Goal: Transaction & Acquisition: Purchase product/service

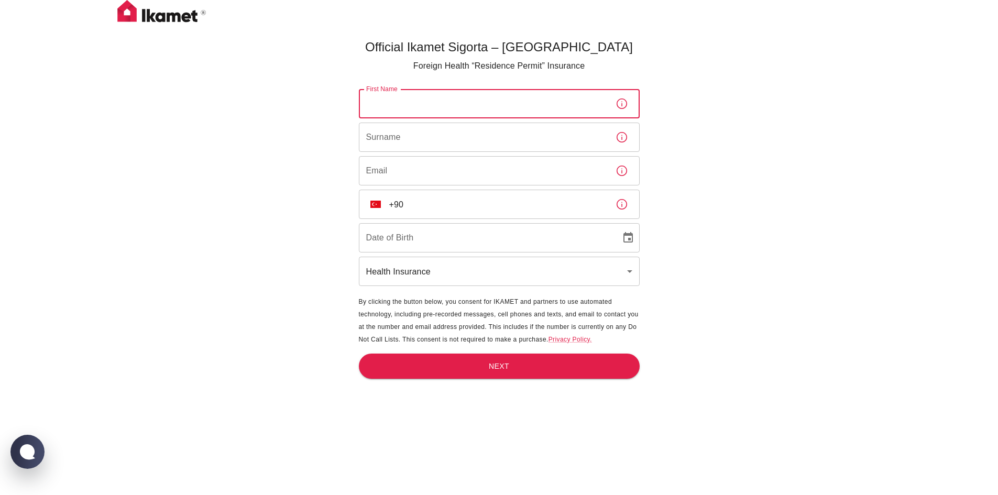
click at [405, 109] on input "First Name" at bounding box center [483, 103] width 248 height 29
type input "Junho"
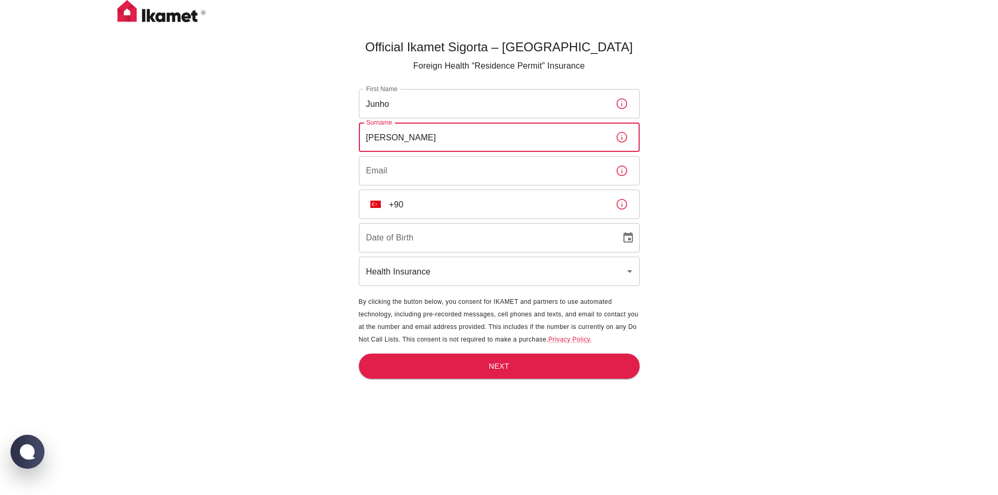
type input "[PERSON_NAME]"
click at [426, 172] on input "Email" at bounding box center [483, 170] width 248 height 29
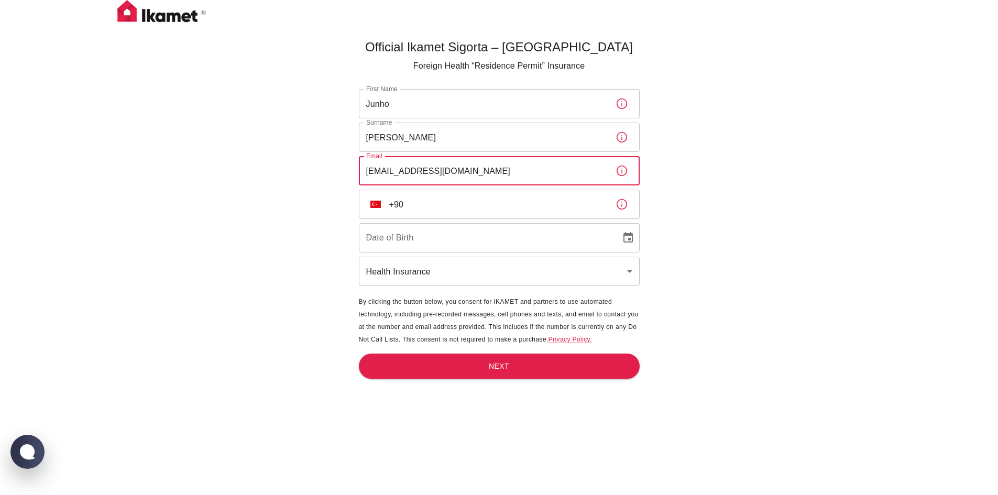
type input "[EMAIL_ADDRESS][DOMAIN_NAME]"
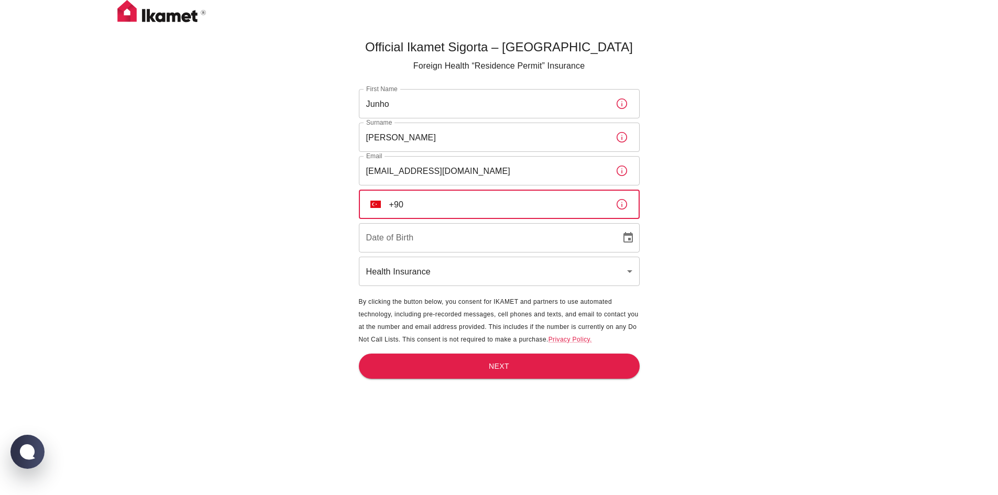
click at [429, 205] on input "+90" at bounding box center [498, 204] width 218 height 29
click at [368, 207] on button "TR" at bounding box center [375, 204] width 19 height 19
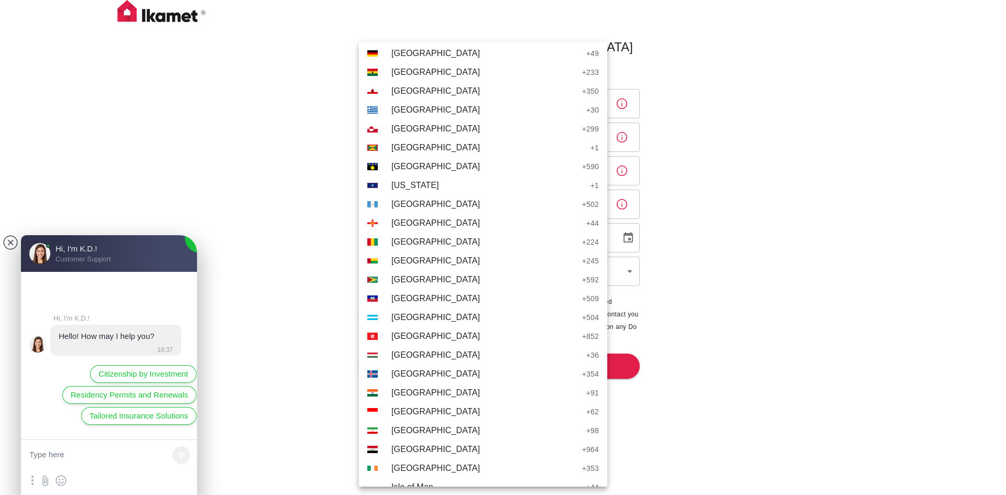
scroll to position [1676, 0]
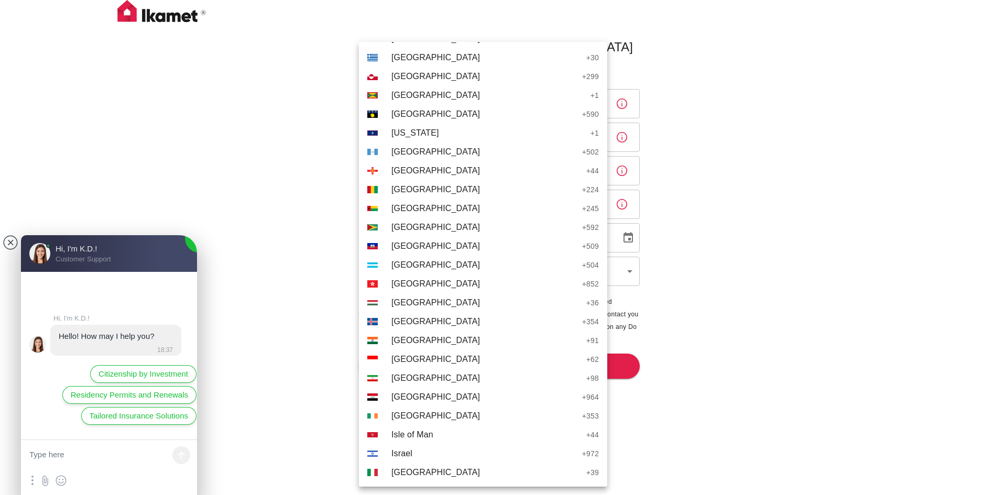
click at [114, 448] on textarea at bounding box center [109, 455] width 176 height 31
click at [64, 451] on textarea at bounding box center [109, 455] width 176 height 31
click at [53, 457] on textarea at bounding box center [109, 455] width 176 height 31
click at [145, 402] on jdiv "Residency Permits and Renewals" at bounding box center [129, 395] width 134 height 18
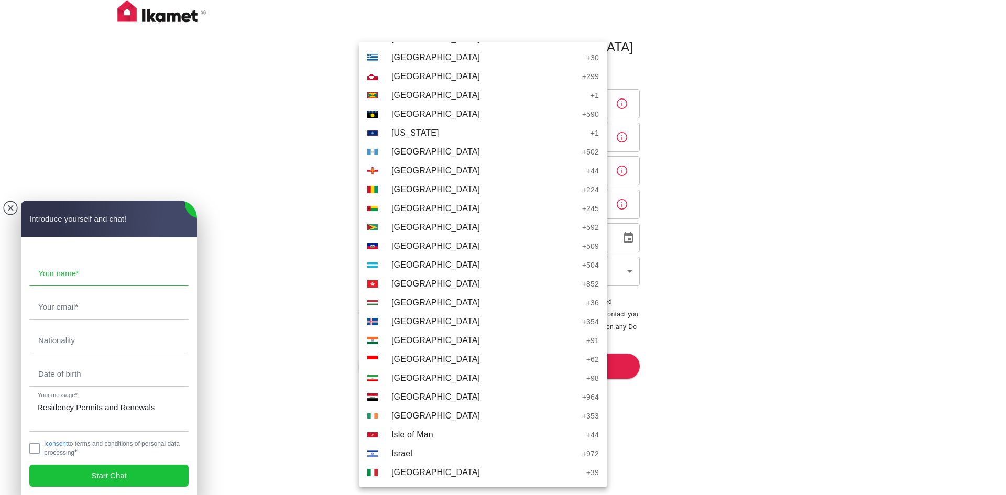
click at [98, 277] on input "text" at bounding box center [109, 273] width 158 height 24
click at [96, 261] on input "text" at bounding box center [109, 273] width 158 height 24
click at [321, 290] on div at bounding box center [503, 247] width 1006 height 495
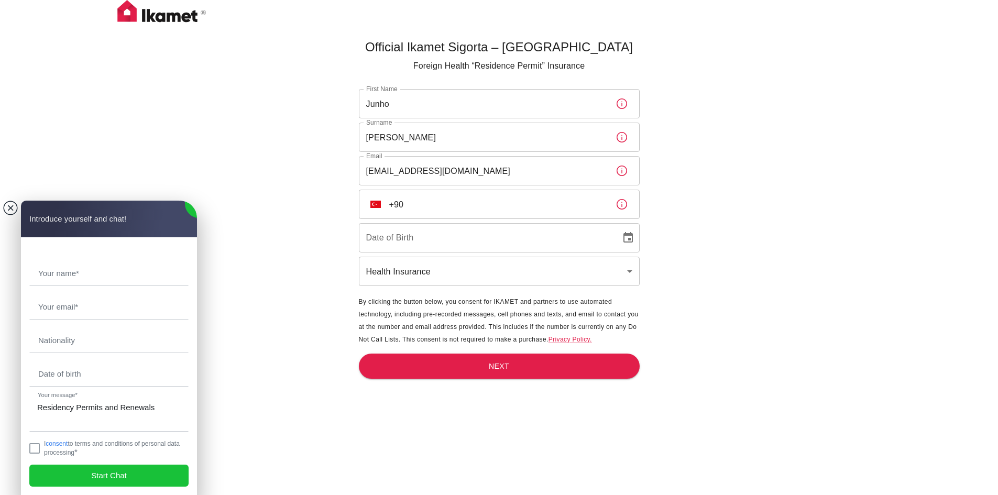
click at [4, 206] on jdiv at bounding box center [10, 208] width 15 height 15
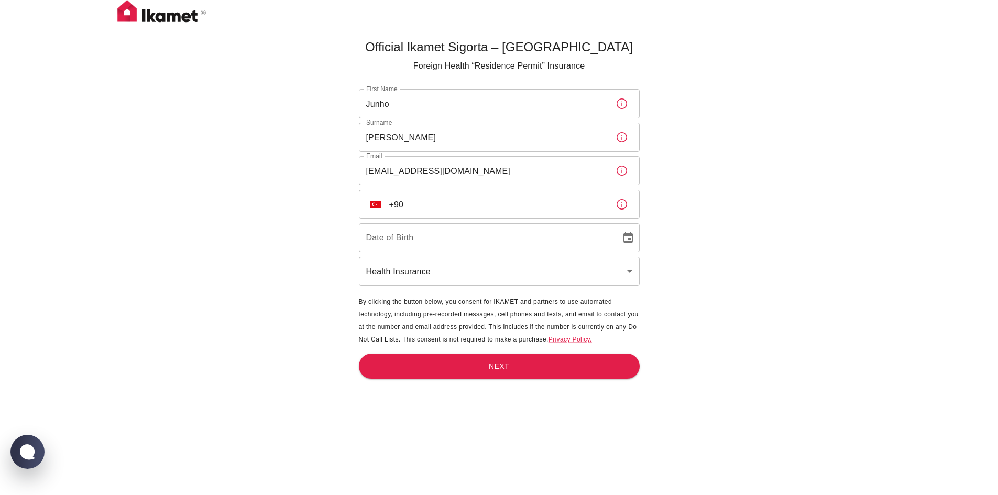
click at [393, 206] on input "+90" at bounding box center [498, 204] width 218 height 29
click at [382, 201] on button "TR" at bounding box center [375, 204] width 19 height 19
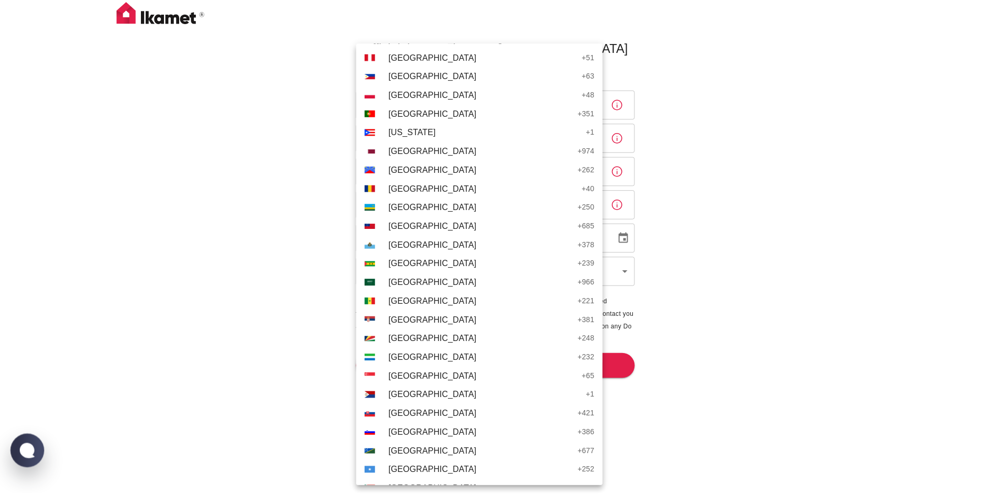
scroll to position [3614, 0]
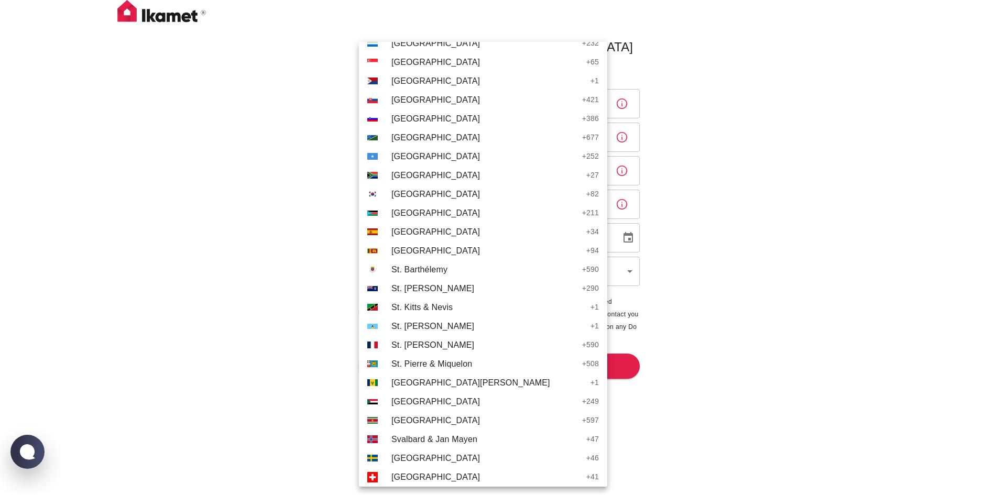
click at [428, 199] on span "[GEOGRAPHIC_DATA]" at bounding box center [486, 194] width 190 height 13
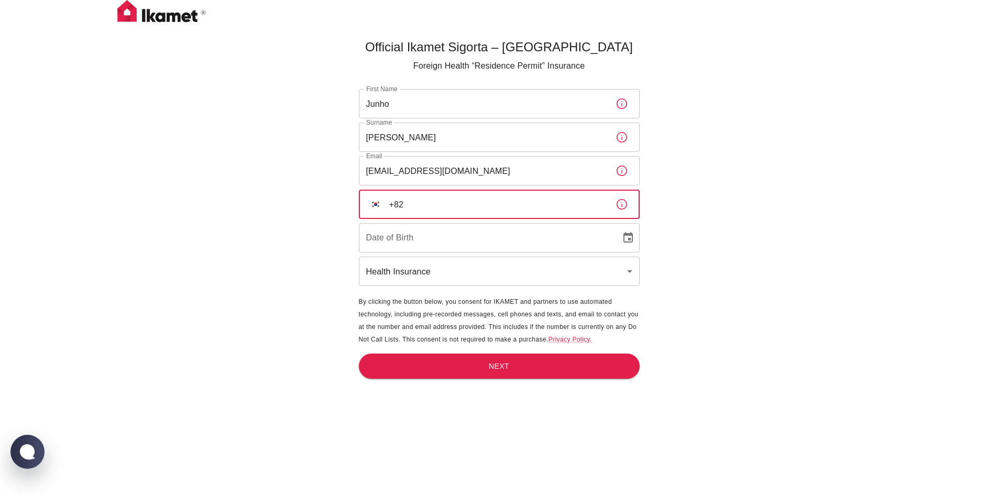
click at [489, 211] on input "+82" at bounding box center [498, 204] width 218 height 29
type input "[PHONE_NUMBER]"
click at [472, 241] on input "DD/MM/YYYY" at bounding box center [486, 237] width 255 height 29
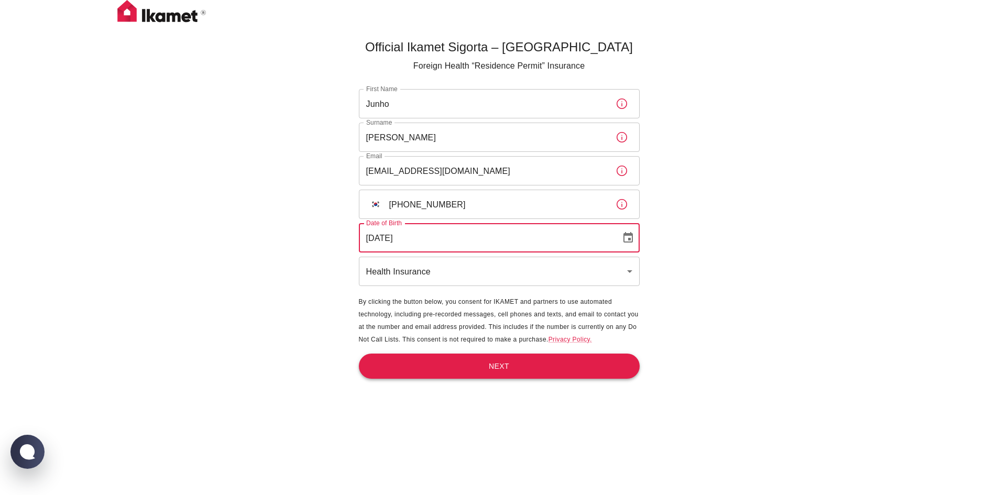
type input "[DATE]"
click at [485, 369] on button "Next" at bounding box center [499, 367] width 281 height 26
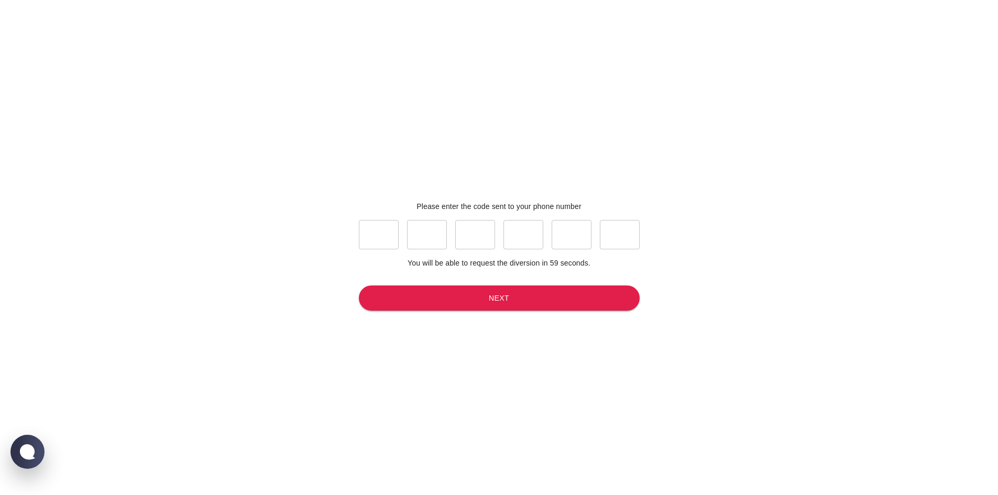
click at [344, 232] on div "Please enter the code sent to your phone number ​ ​ ​ ​ ​ ​ You will be able to…" at bounding box center [499, 259] width 314 height 503
click at [361, 237] on input "text" at bounding box center [379, 234] width 40 height 29
type input "2"
type input "9"
type input "7"
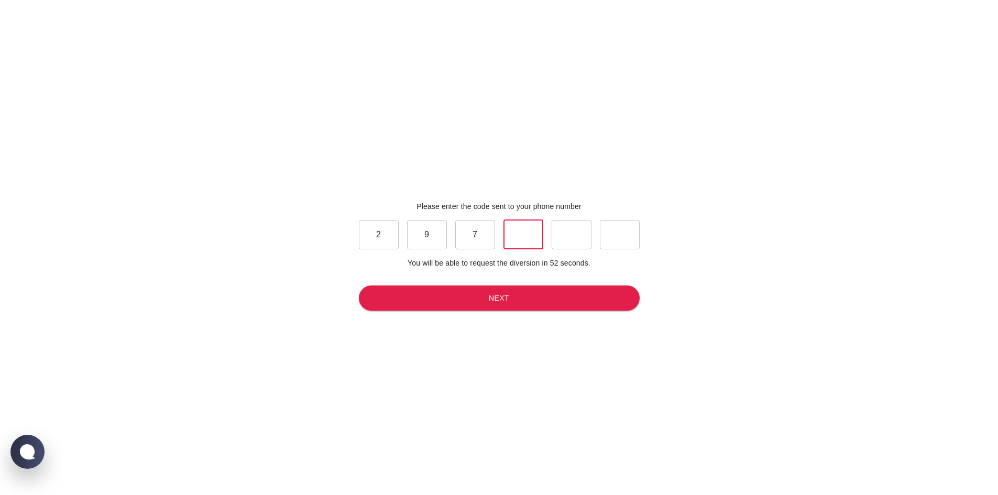
type input "0"
type input "6"
click at [483, 301] on button "Next" at bounding box center [499, 298] width 281 height 26
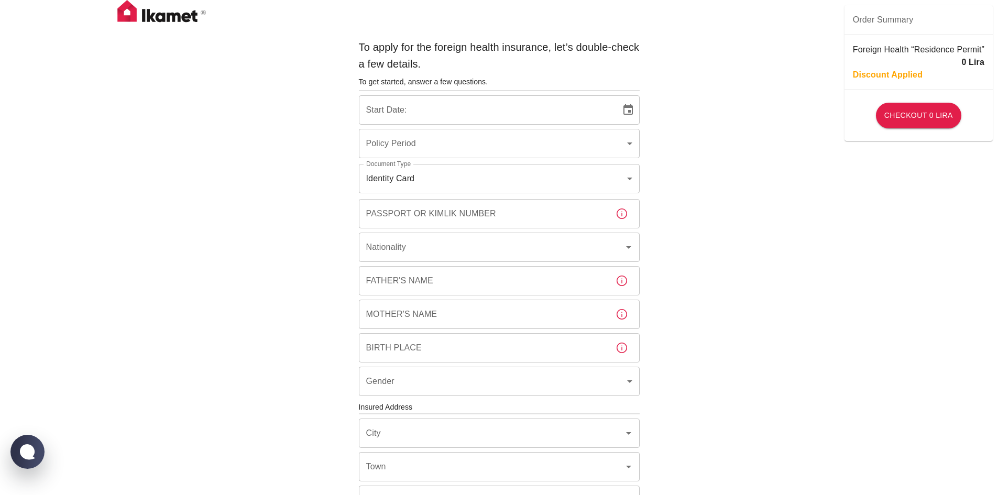
type input "b7343ef8-d55e-4554-96a8-76e30347e985"
type input "[DATE]"
click at [470, 153] on body "To apply for the foreign health insurance, let’s double-check a few details. To…" at bounding box center [499, 406] width 998 height 812
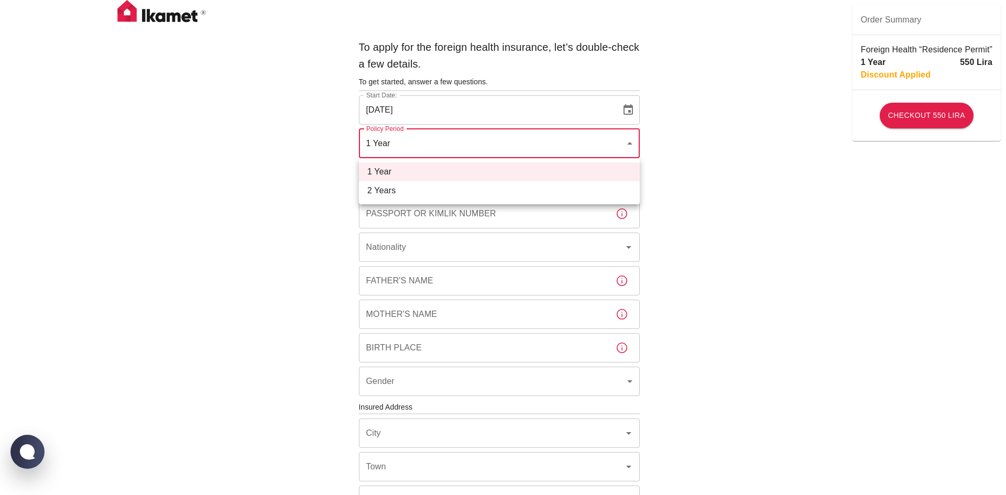
click at [476, 148] on div at bounding box center [503, 247] width 1006 height 495
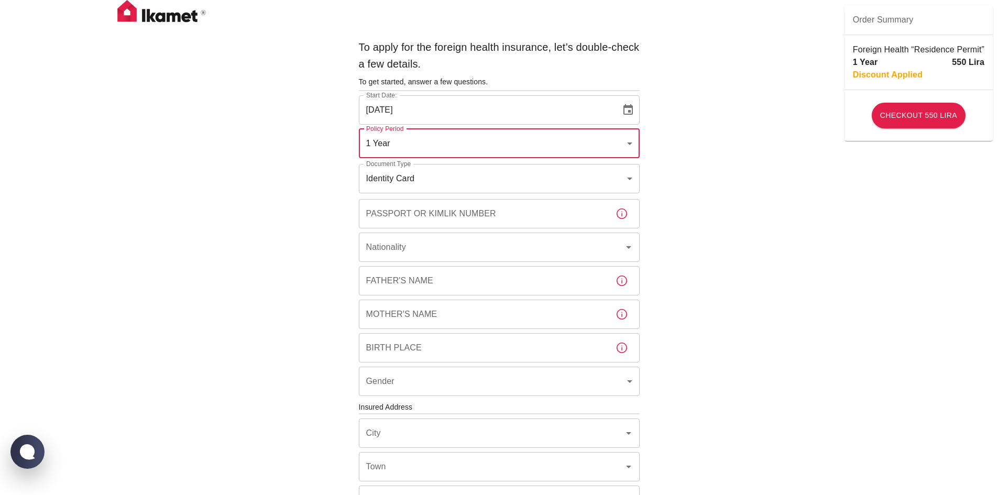
click at [506, 180] on body "To apply for the foreign health insurance, let’s double-check a few details. To…" at bounding box center [499, 406] width 998 height 812
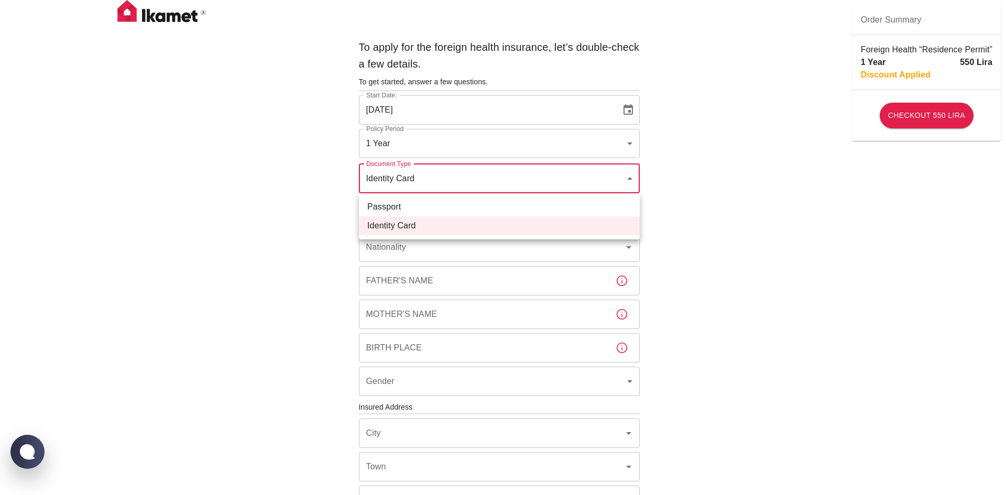
click at [493, 203] on li "Passport" at bounding box center [499, 206] width 281 height 19
type input "passport"
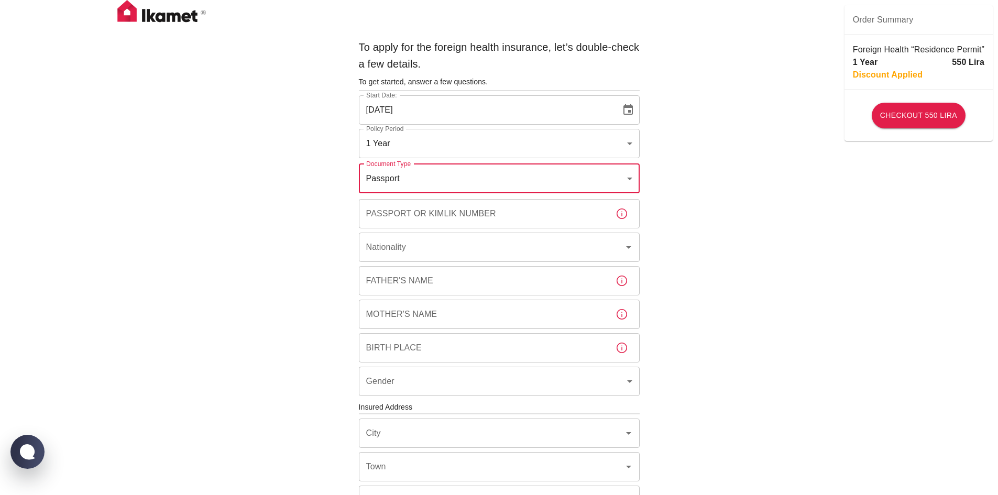
click at [489, 212] on input "Passport or Kimlik Number" at bounding box center [483, 213] width 248 height 29
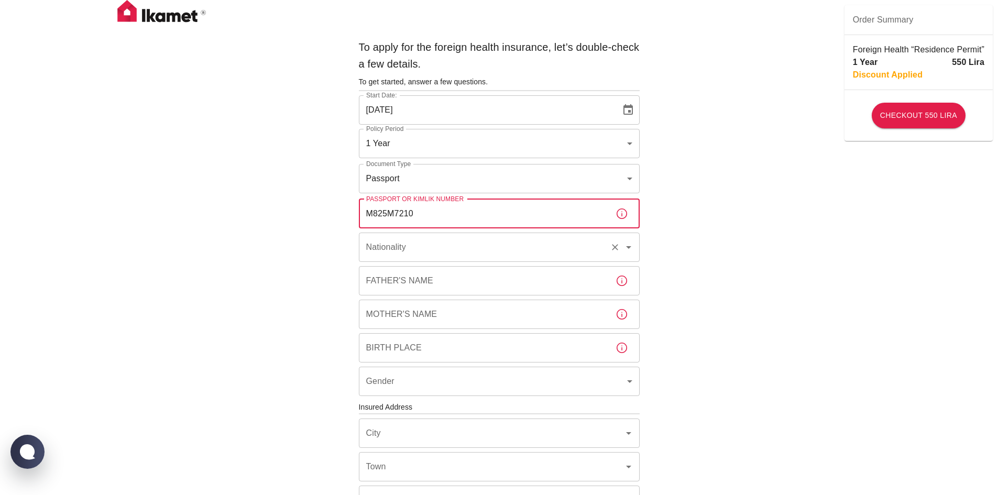
type input "M825M7210"
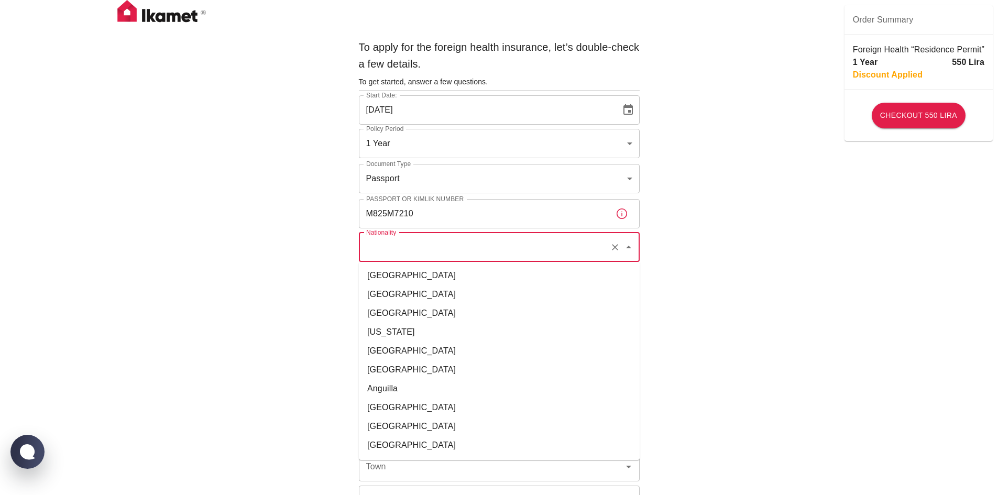
click at [476, 247] on input "Nationality" at bounding box center [485, 247] width 242 height 20
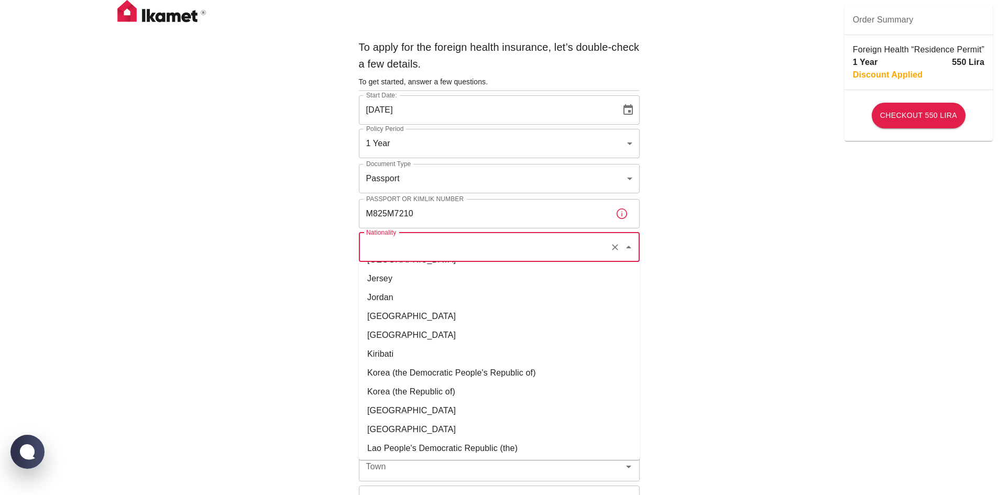
click at [517, 387] on li "Korea (the Republic of)" at bounding box center [499, 391] width 281 height 19
type input "Korea (the Republic of)"
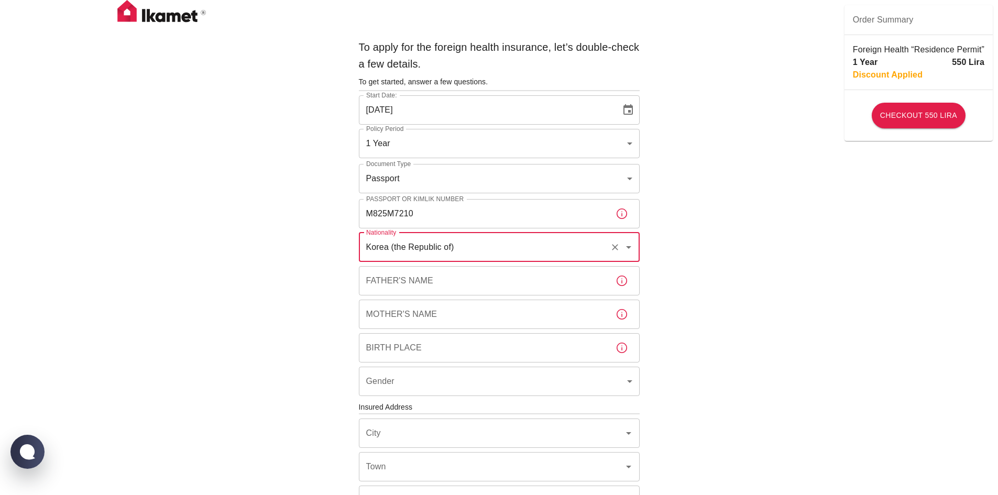
click at [530, 282] on input "Father's Name" at bounding box center [483, 280] width 248 height 29
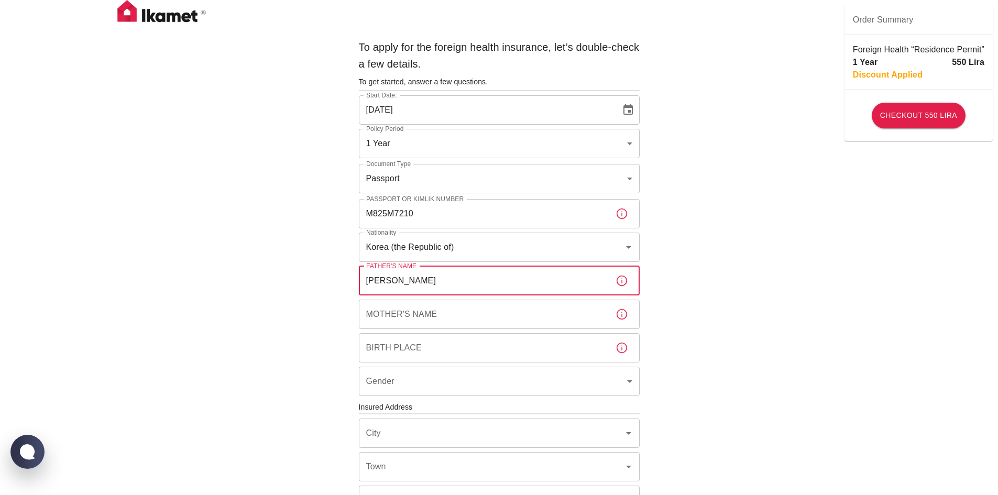
type input "[PERSON_NAME]"
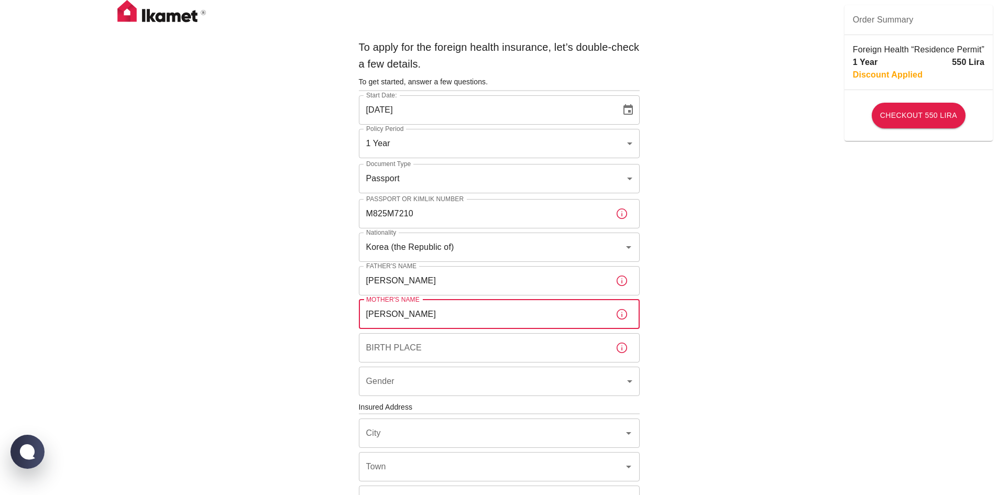
type input "[PERSON_NAME]"
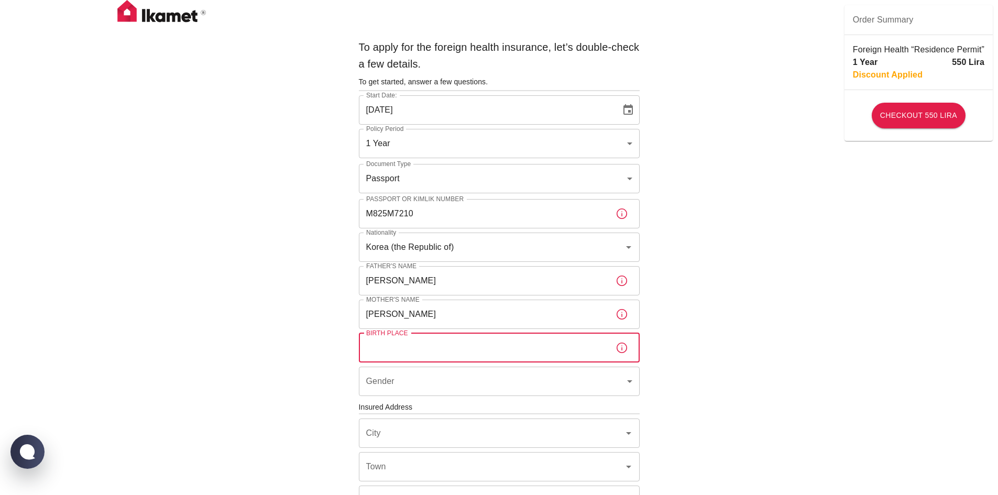
click at [504, 344] on input "Birth Place" at bounding box center [483, 347] width 248 height 29
type input "[GEOGRAPHIC_DATA]"
click at [486, 378] on body "To apply for the foreign health insurance, let’s double-check a few details. To…" at bounding box center [499, 406] width 998 height 812
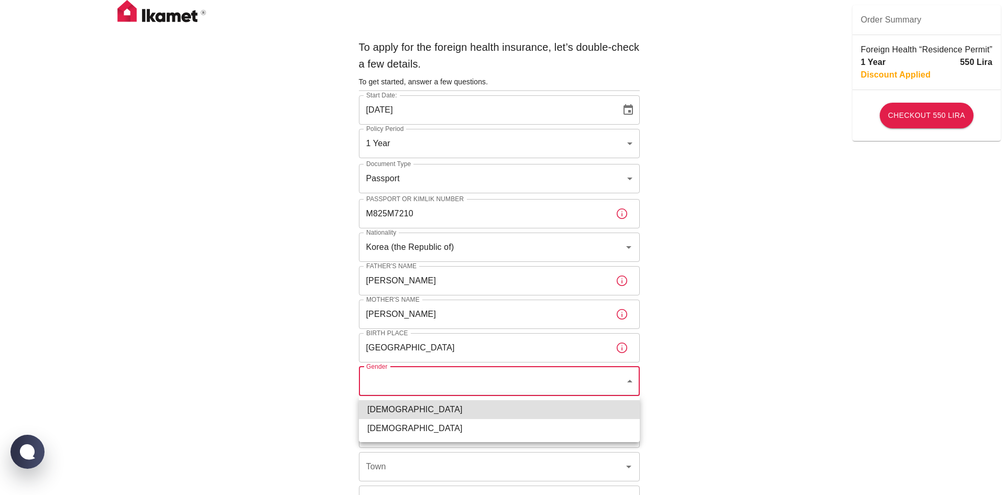
click at [460, 411] on li "[DEMOGRAPHIC_DATA]" at bounding box center [499, 409] width 281 height 19
type input "[DEMOGRAPHIC_DATA]"
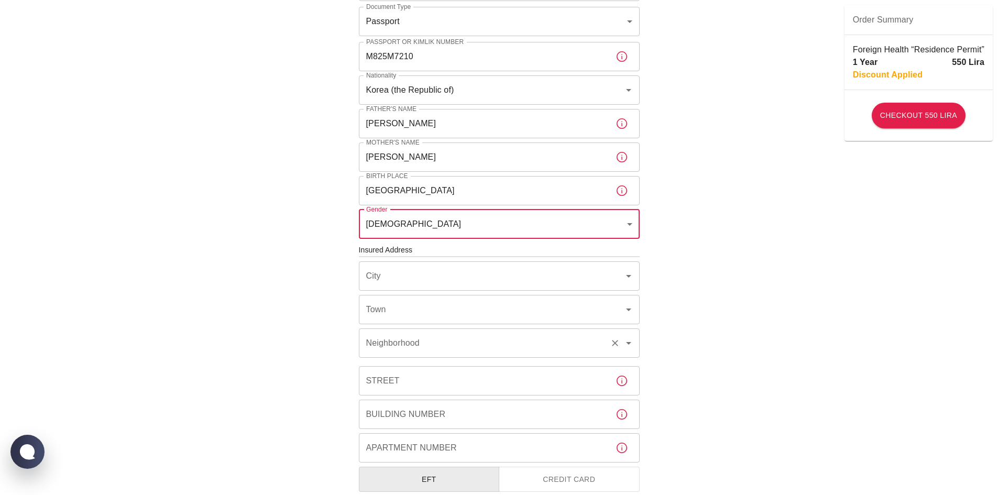
scroll to position [210, 0]
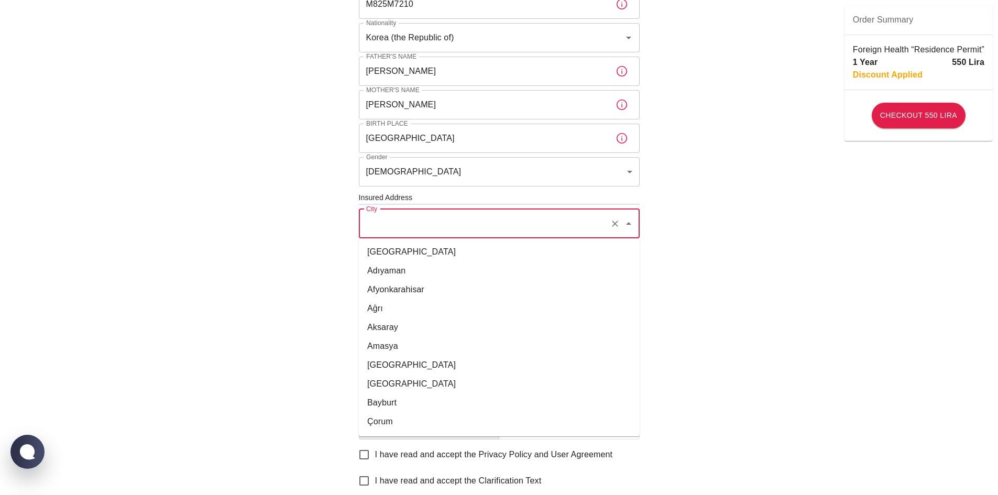
click at [462, 221] on input "City" at bounding box center [485, 224] width 242 height 20
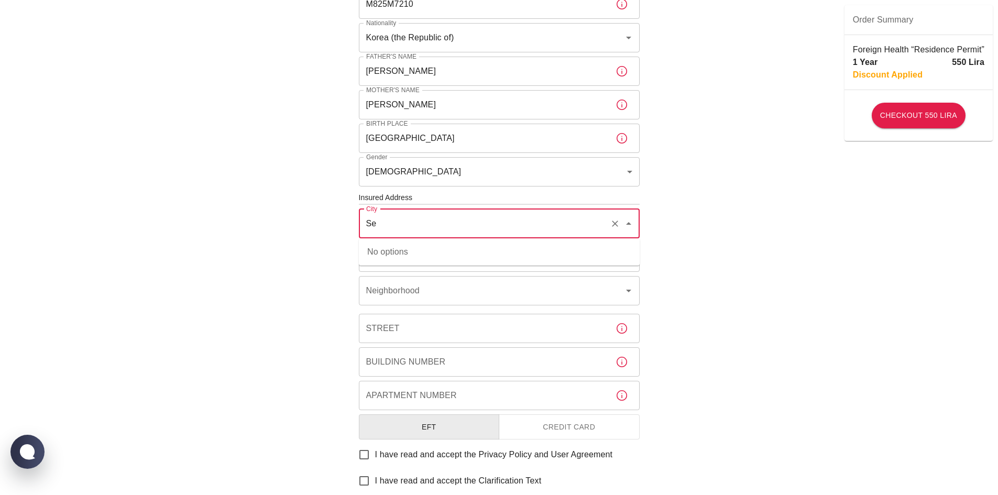
type input "S"
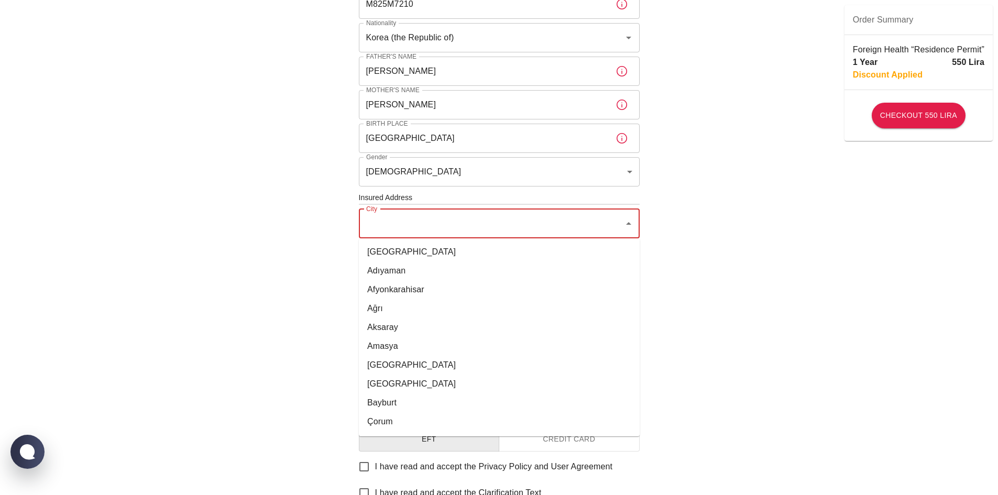
click at [765, 313] on div "To apply for the foreign health insurance, let’s double-check a few details. To…" at bounding box center [499, 202] width 998 height 824
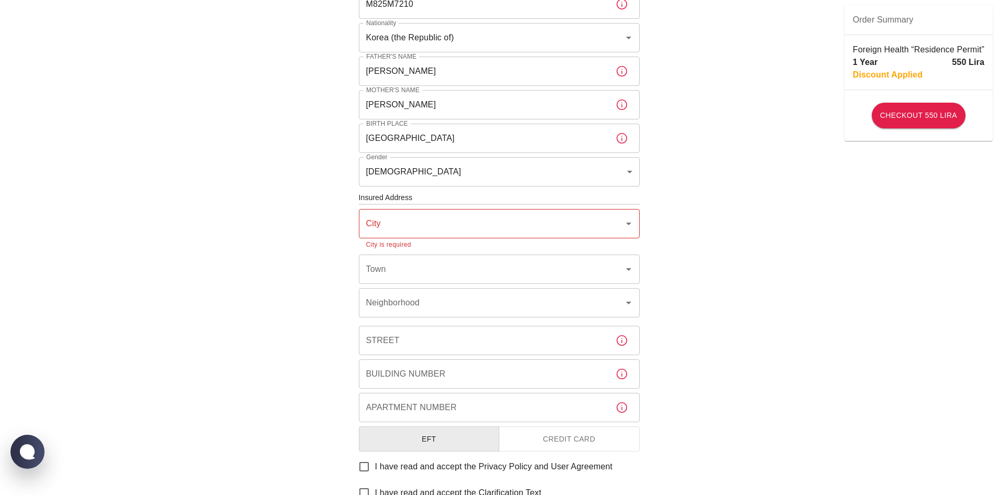
click at [510, 226] on input "City" at bounding box center [492, 224] width 256 height 20
click at [440, 258] on li "[GEOGRAPHIC_DATA]" at bounding box center [499, 252] width 281 height 19
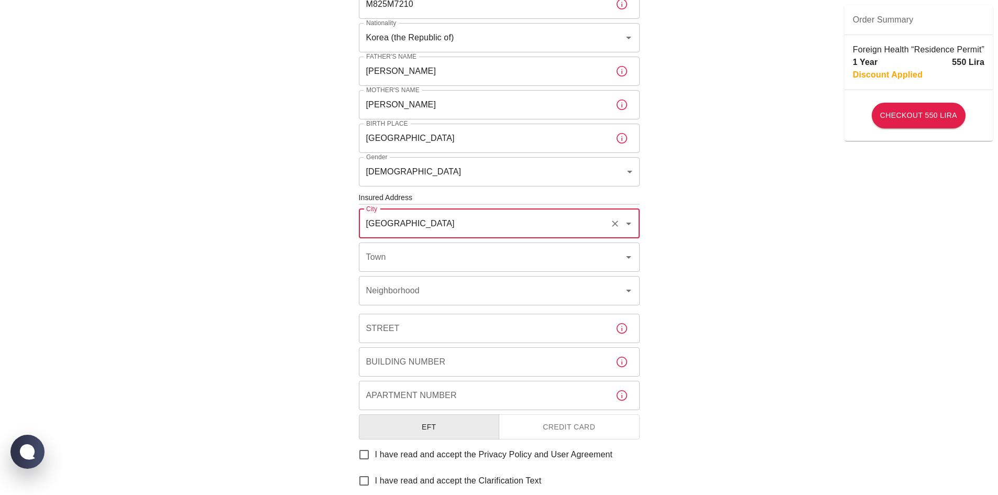
type input "[GEOGRAPHIC_DATA]"
click at [697, 265] on div "To apply for the foreign health insurance, let’s double-check a few details. To…" at bounding box center [499, 196] width 998 height 812
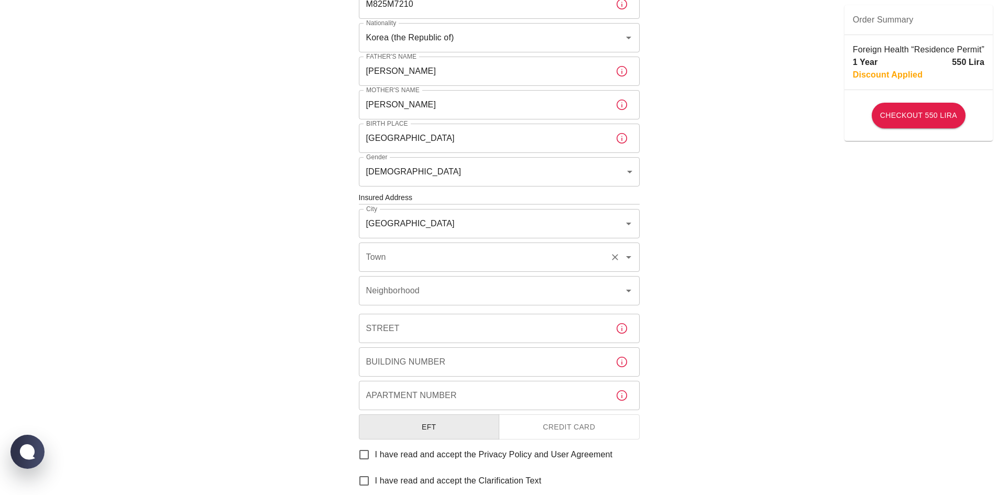
click at [567, 263] on input "Town" at bounding box center [485, 257] width 242 height 20
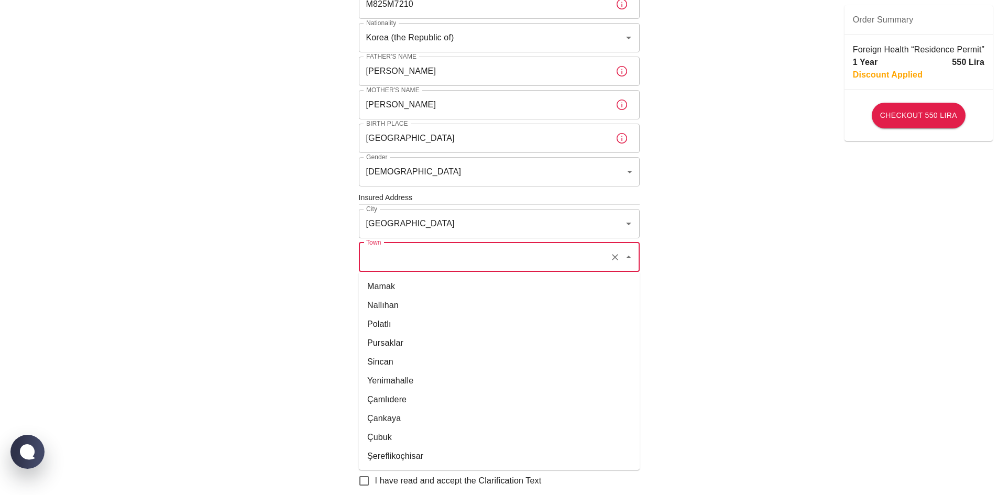
scroll to position [317, 0]
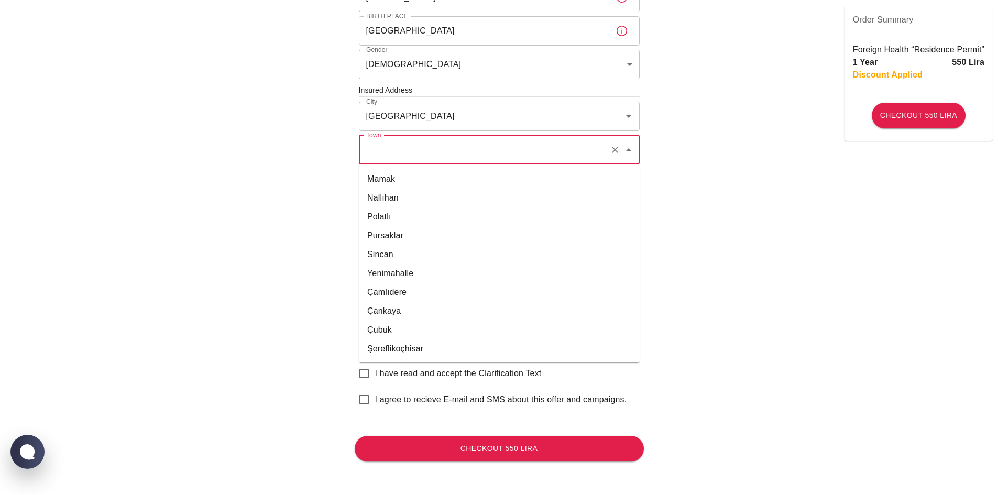
click at [762, 360] on div "To apply for the foreign health insurance, let’s double-check a few details. To…" at bounding box center [499, 89] width 998 height 812
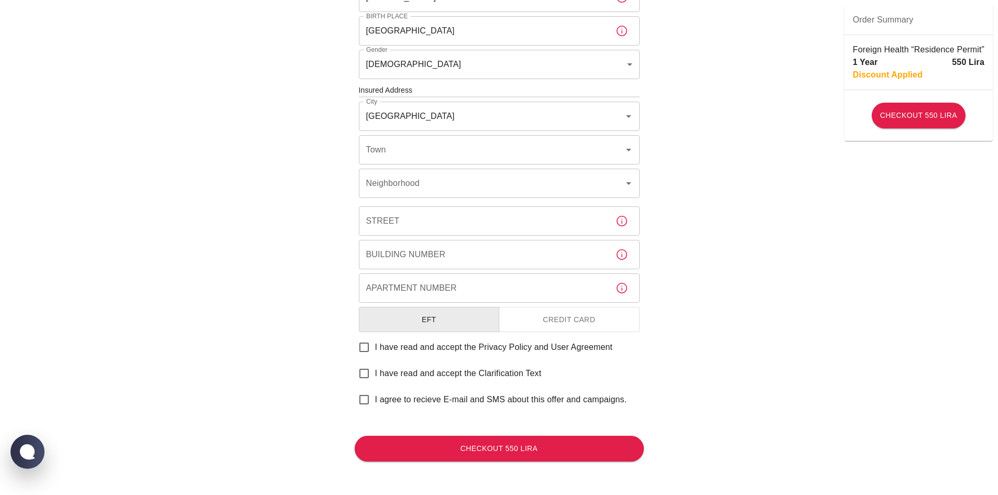
click at [566, 323] on button "Credit Card" at bounding box center [569, 320] width 141 height 26
